Goal: Find specific page/section: Find specific page/section

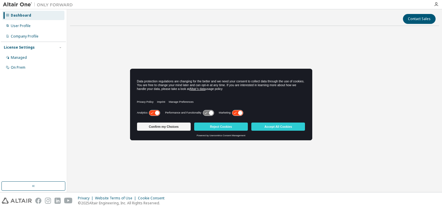
click at [266, 126] on button "Accept All Cookies" at bounding box center [279, 127] width 54 height 8
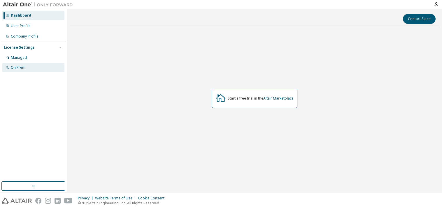
click at [27, 69] on div "On Prem" at bounding box center [33, 67] width 62 height 9
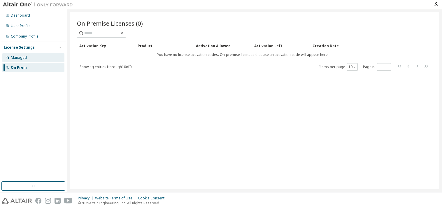
click at [25, 60] on div "Managed" at bounding box center [33, 57] width 62 height 9
